Goal: Task Accomplishment & Management: Use online tool/utility

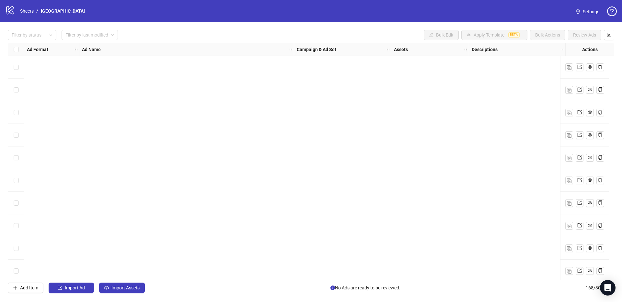
scroll to position [3587, 0]
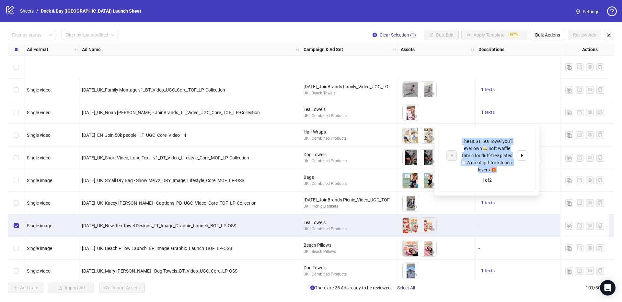
scroll to position [65, 130]
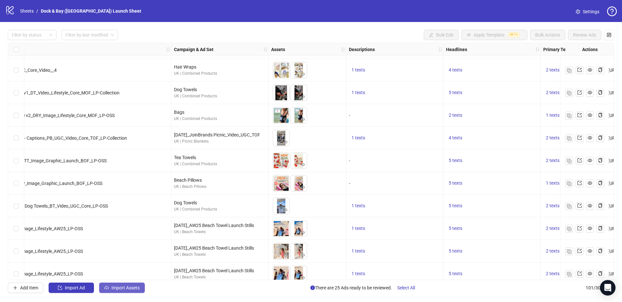
click at [123, 284] on button "Import Assets" at bounding box center [122, 288] width 46 height 10
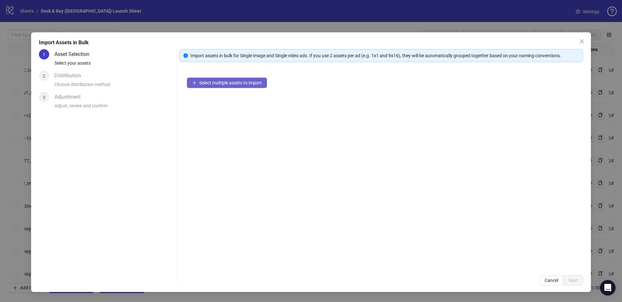
click at [215, 85] on button "Select multiple assets to import" at bounding box center [227, 83] width 80 height 10
click at [576, 43] on div "Import Assets in Bulk" at bounding box center [311, 43] width 544 height 8
click at [580, 43] on icon "close" at bounding box center [582, 42] width 4 height 4
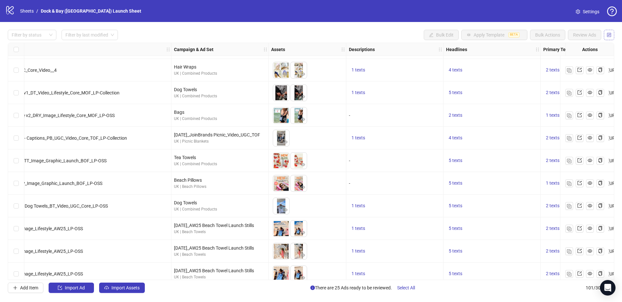
click at [609, 38] on button "button" at bounding box center [609, 35] width 10 height 10
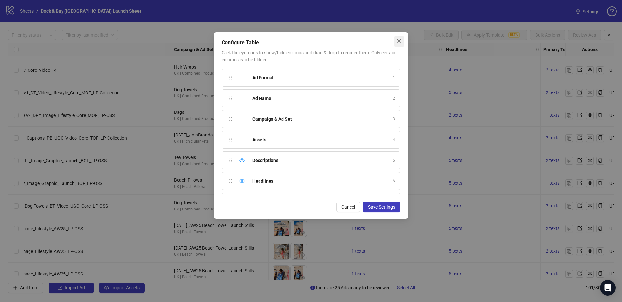
click at [401, 41] on icon "close" at bounding box center [398, 41] width 5 height 5
